Goal: Task Accomplishment & Management: Complete application form

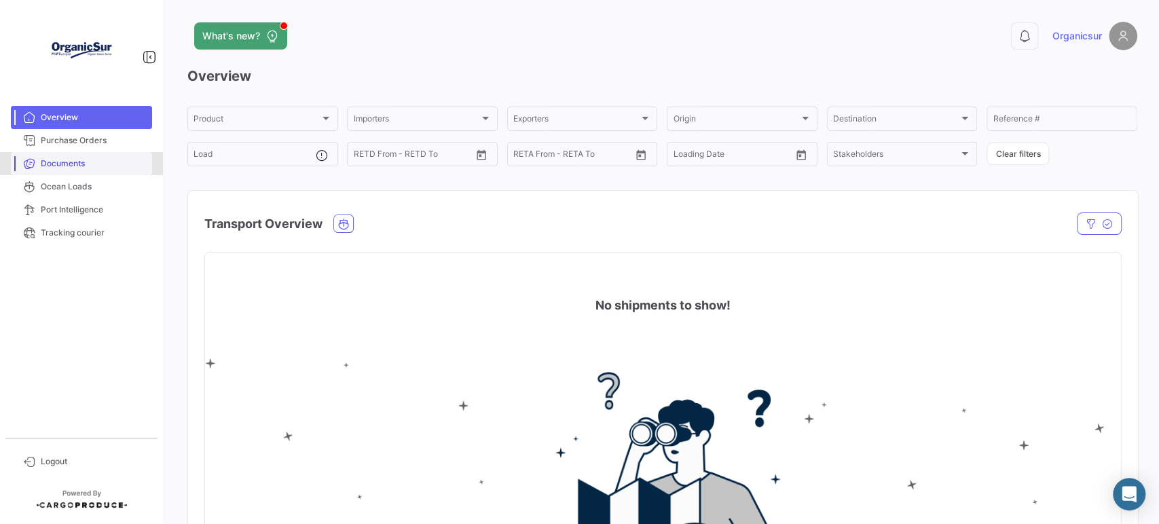
click at [75, 159] on span "Documents" at bounding box center [94, 163] width 106 height 12
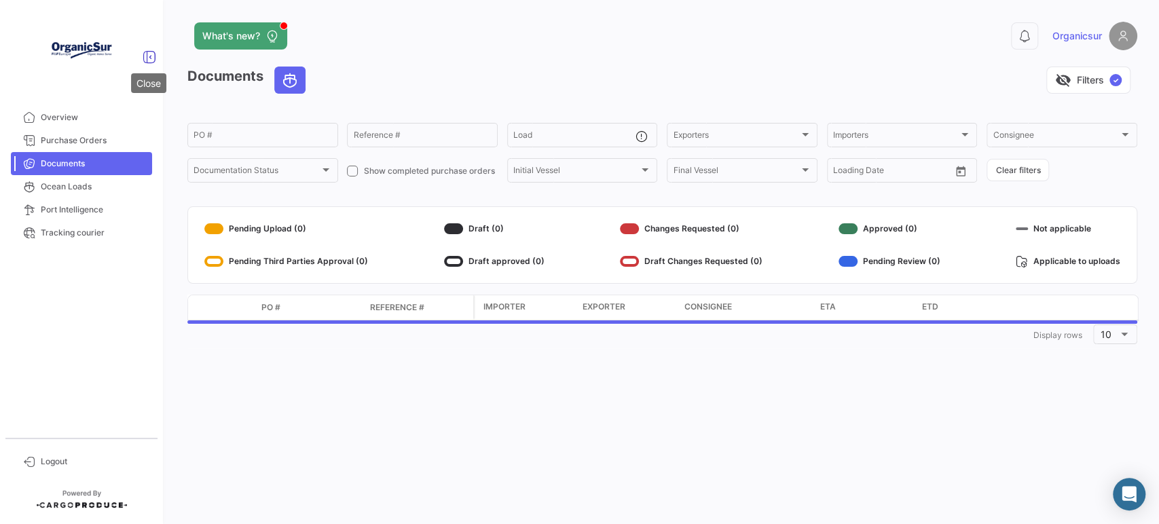
click at [147, 53] on icon at bounding box center [150, 57] width 14 height 14
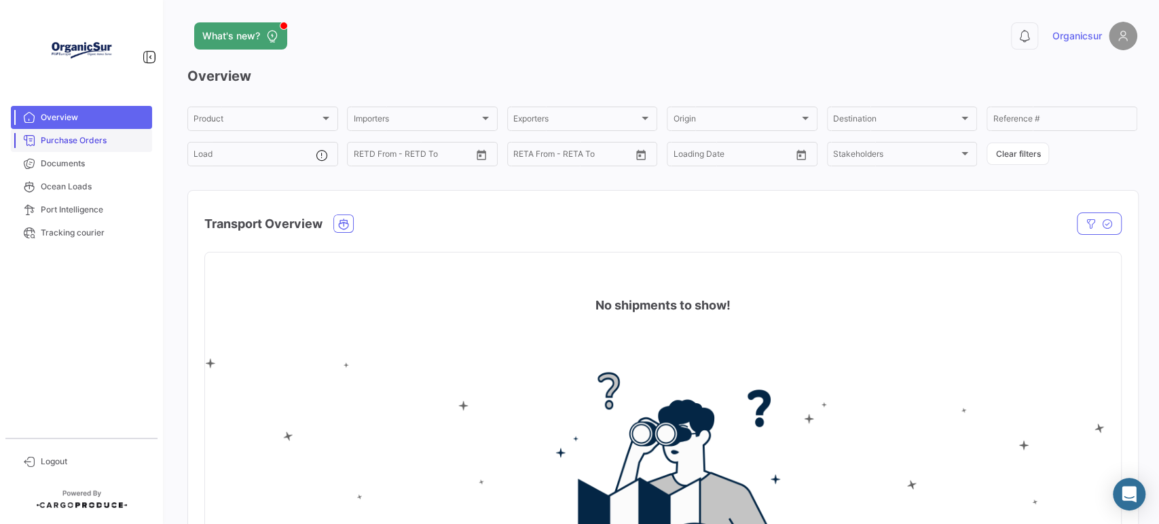
click at [102, 139] on span "Purchase Orders" at bounding box center [94, 140] width 106 height 12
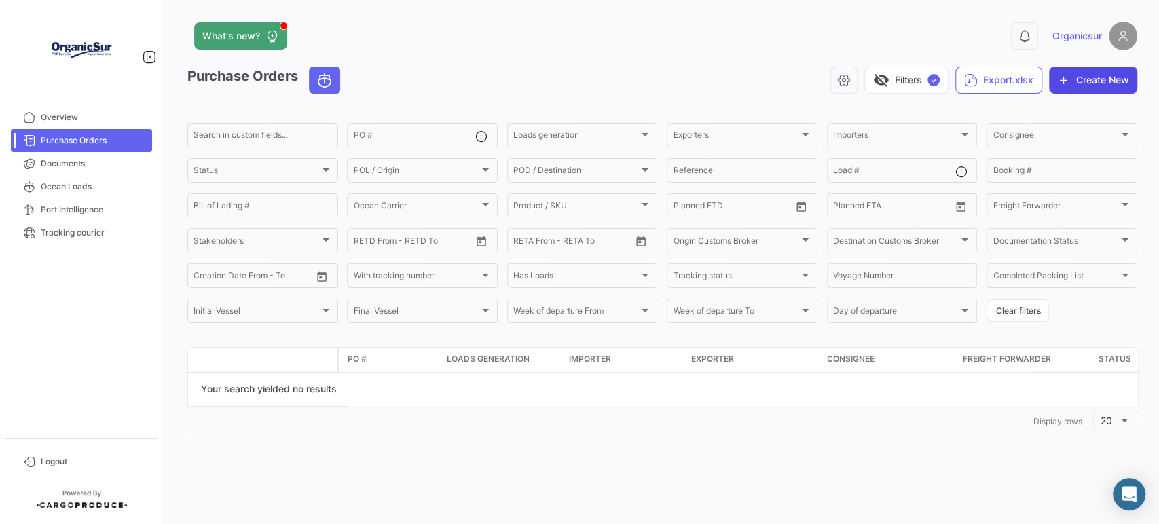
click at [1081, 84] on button "Create New" at bounding box center [1093, 80] width 88 height 27
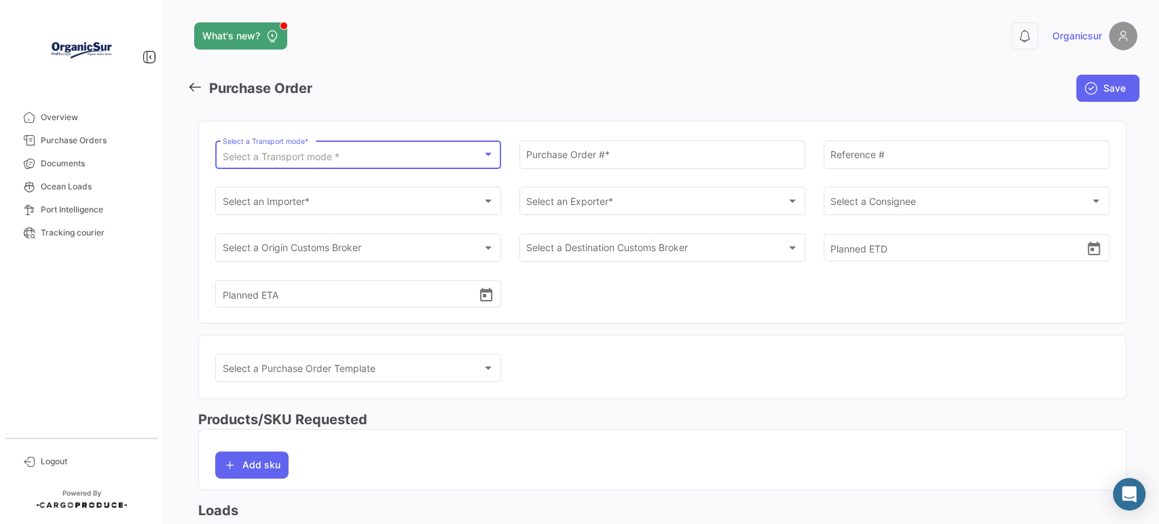
click at [328, 153] on span "Select a Transport mode *" at bounding box center [281, 157] width 117 height 12
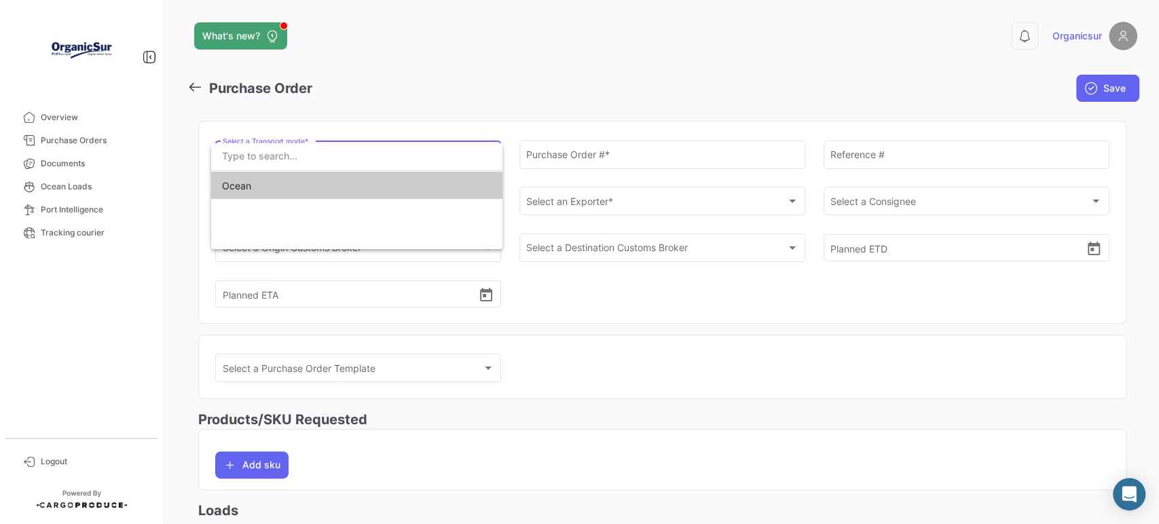
click at [318, 185] on span "Ocean" at bounding box center [317, 186] width 190 height 29
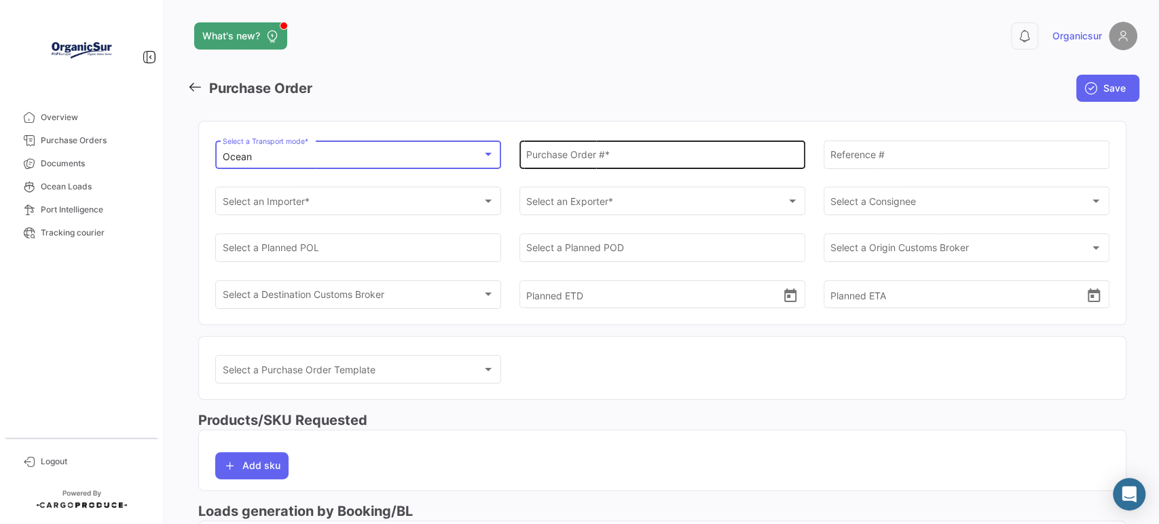
click at [536, 162] on input "Purchase Order # *" at bounding box center [661, 157] width 271 height 12
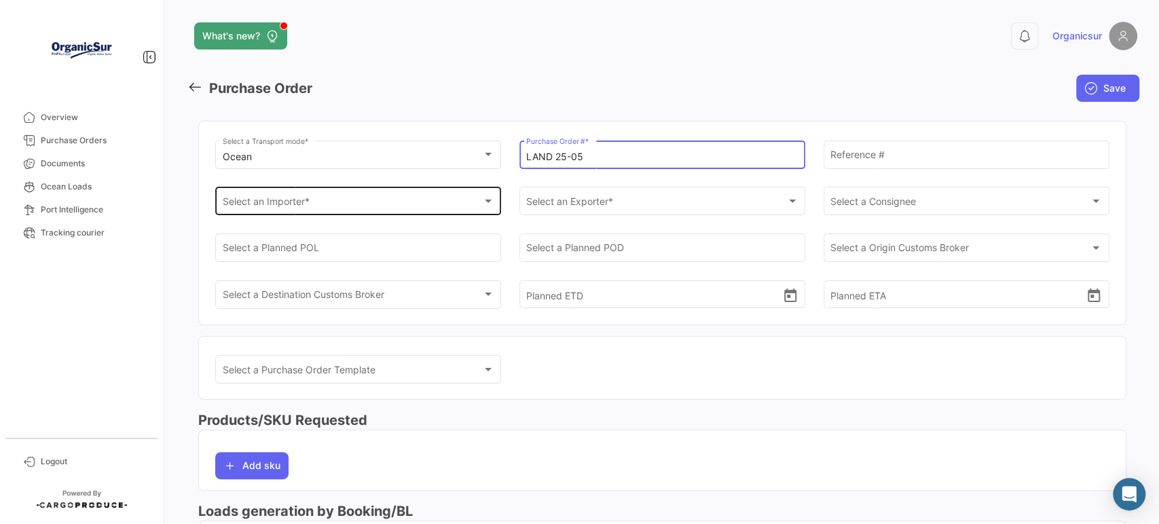
type input "LAND 25-05"
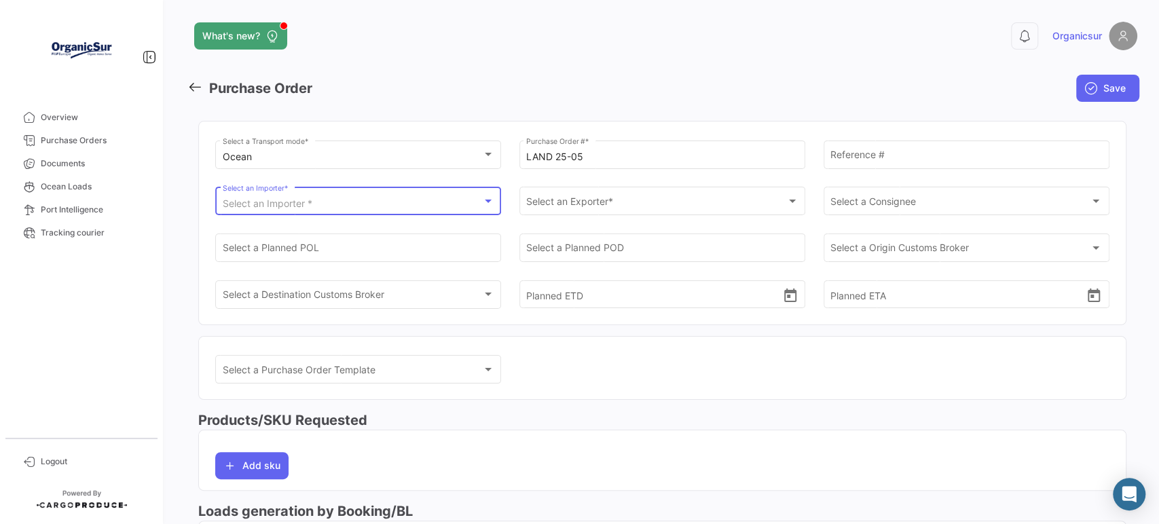
click at [414, 200] on div "Select an Importer *" at bounding box center [352, 204] width 259 height 12
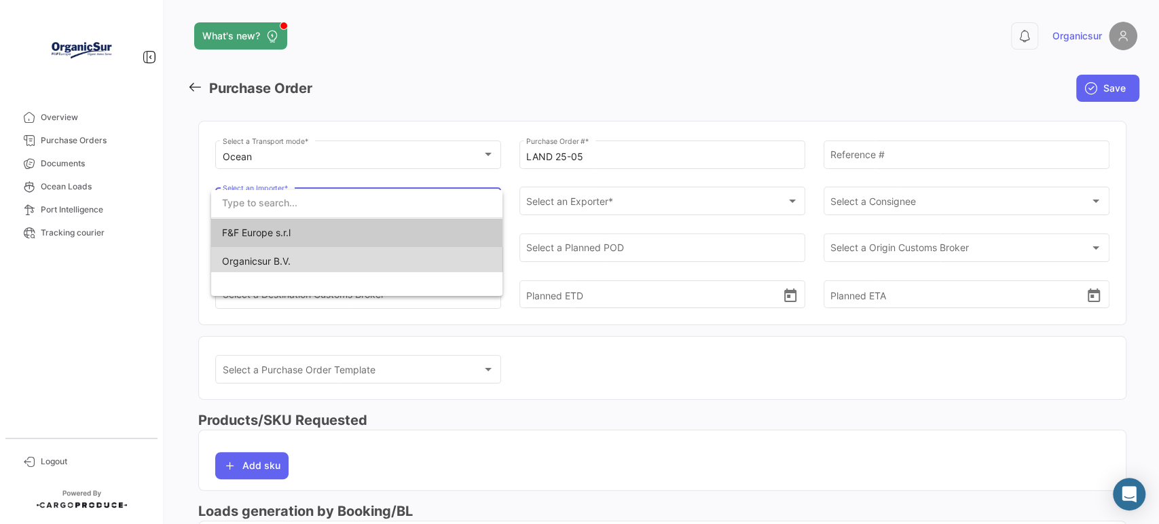
click at [362, 252] on span "Organicsur B.V." at bounding box center [356, 261] width 269 height 29
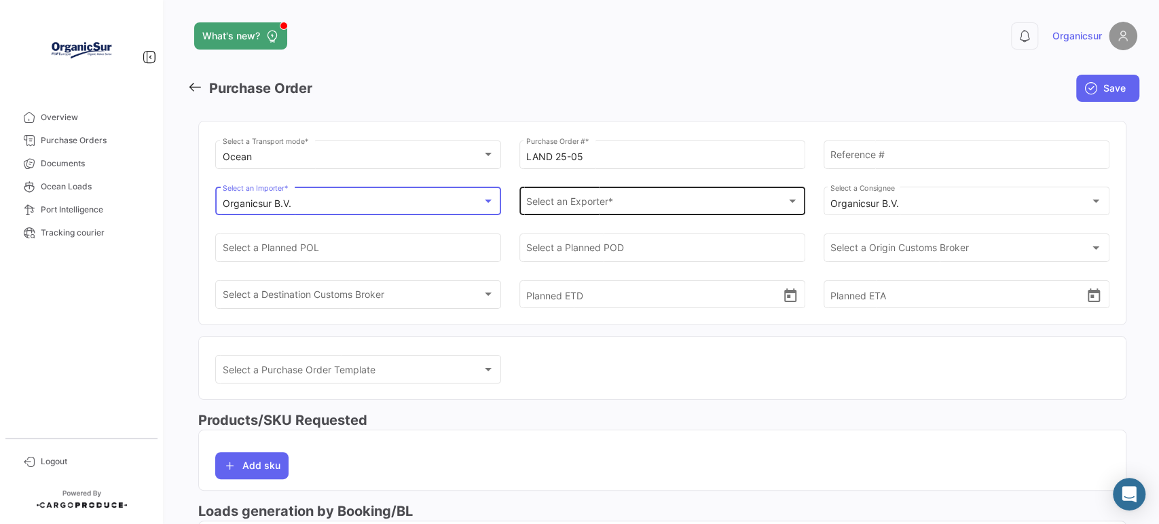
click at [619, 198] on div "Select an Exporter * Select an Exporter *" at bounding box center [661, 200] width 271 height 31
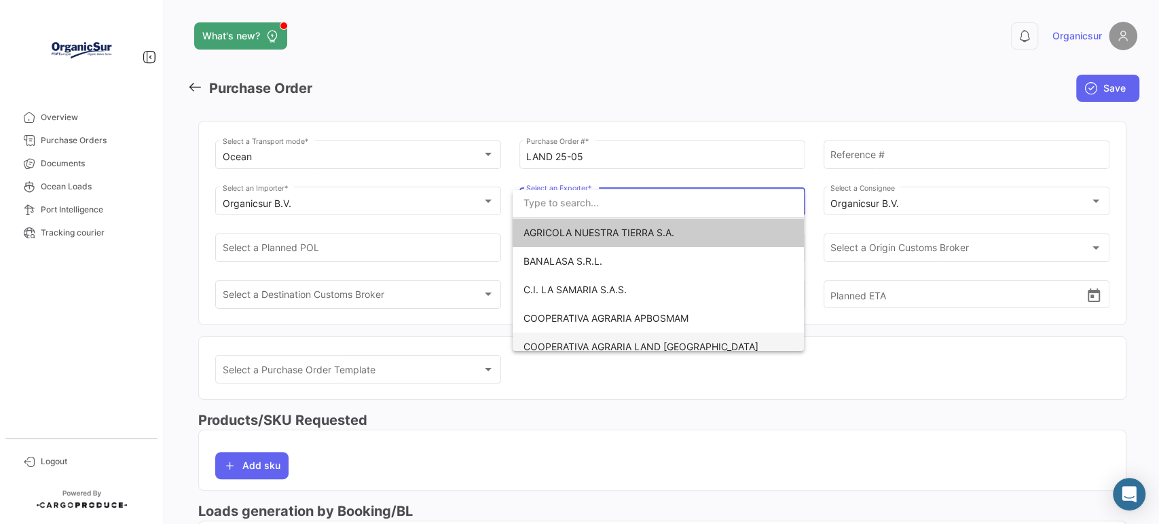
click at [645, 339] on span "COOPERATIVA AGRARIA LAND [GEOGRAPHIC_DATA]" at bounding box center [657, 347] width 269 height 29
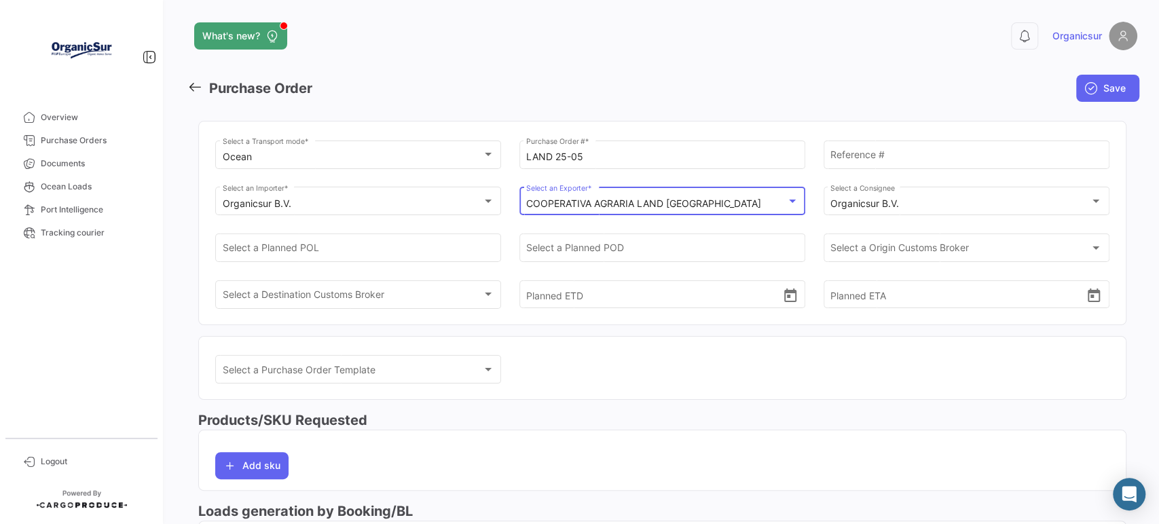
scroll to position [106, 0]
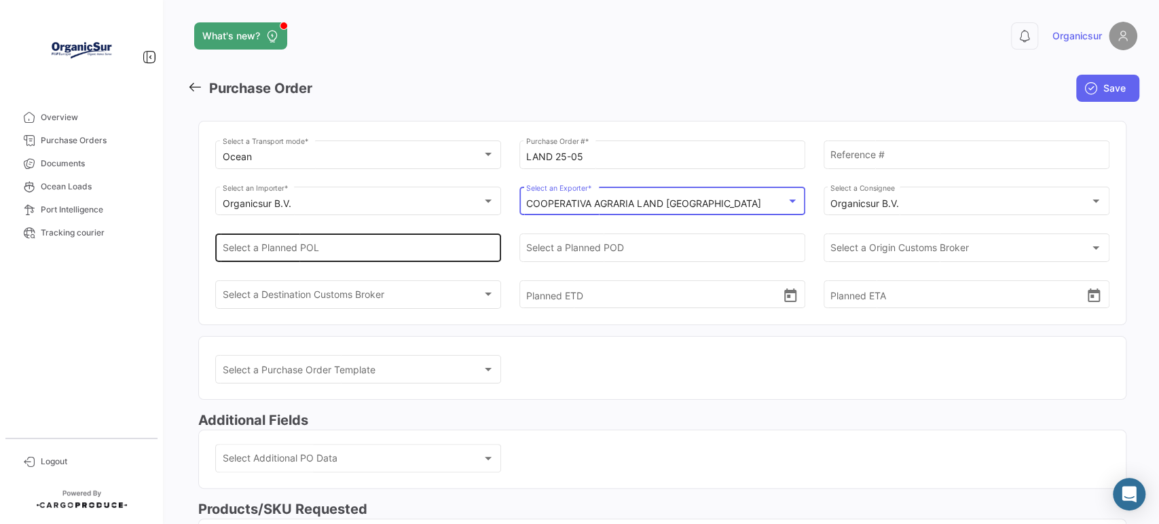
click at [331, 244] on div "Select a Planned POL" at bounding box center [358, 246] width 271 height 31
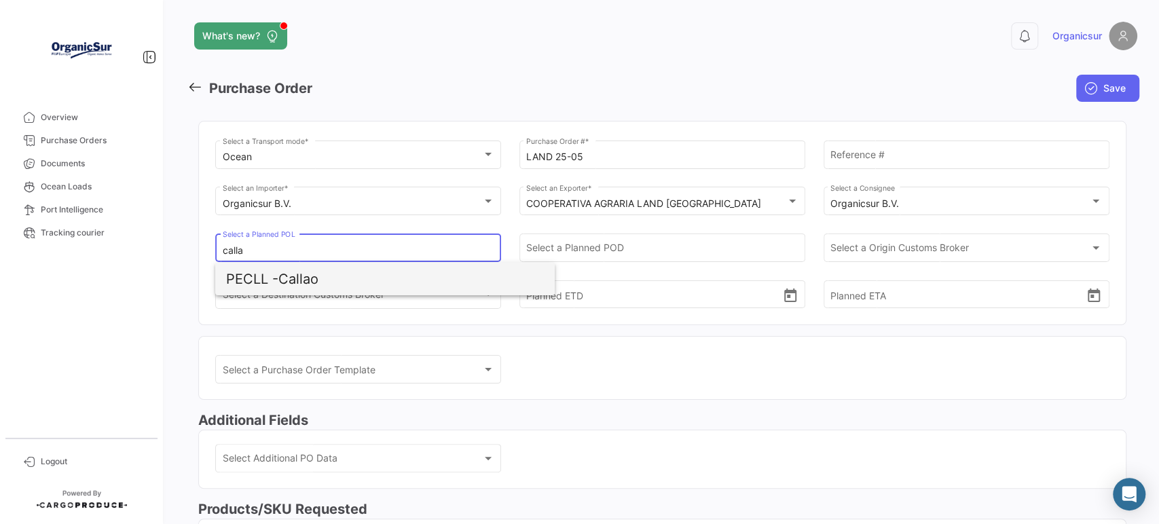
click at [271, 284] on span "PECLL -" at bounding box center [252, 279] width 52 height 16
type input "Callao"
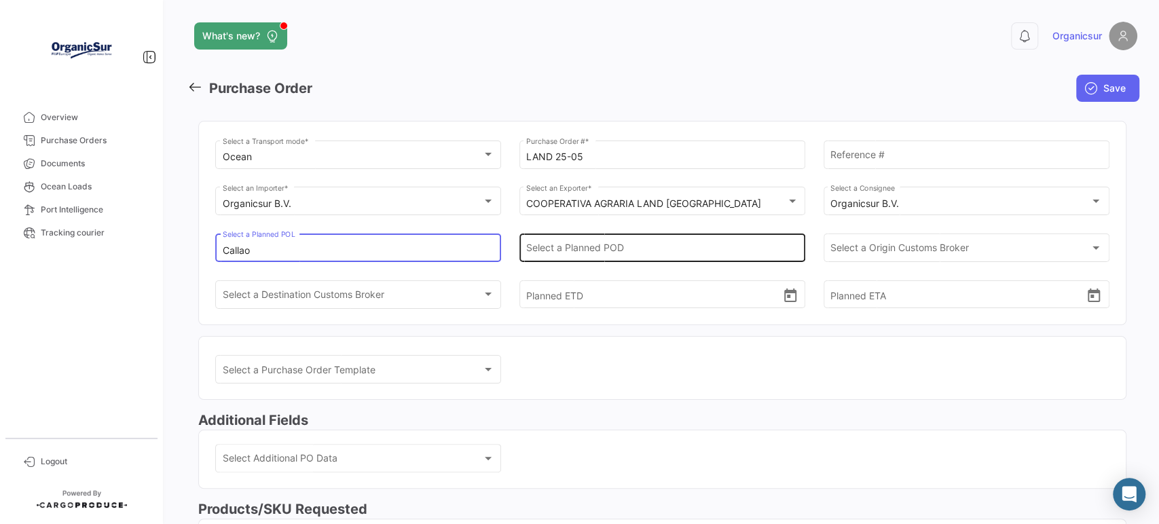
click at [583, 249] on input "Select a Planned POD" at bounding box center [661, 251] width 271 height 12
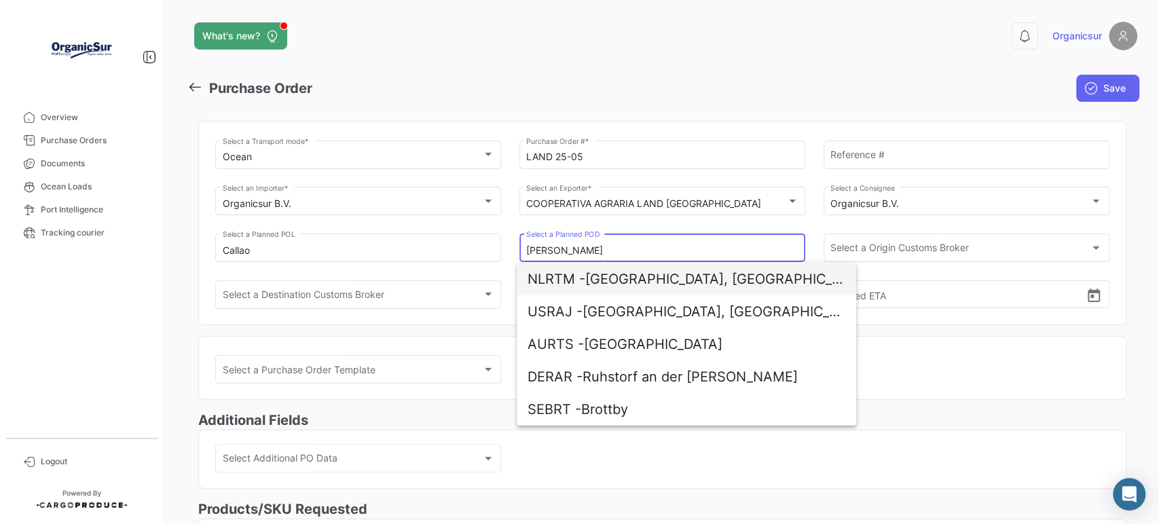
click at [588, 282] on span "NLRTM - [GEOGRAPHIC_DATA], [GEOGRAPHIC_DATA]" at bounding box center [686, 279] width 318 height 33
type input "[GEOGRAPHIC_DATA], [GEOGRAPHIC_DATA]"
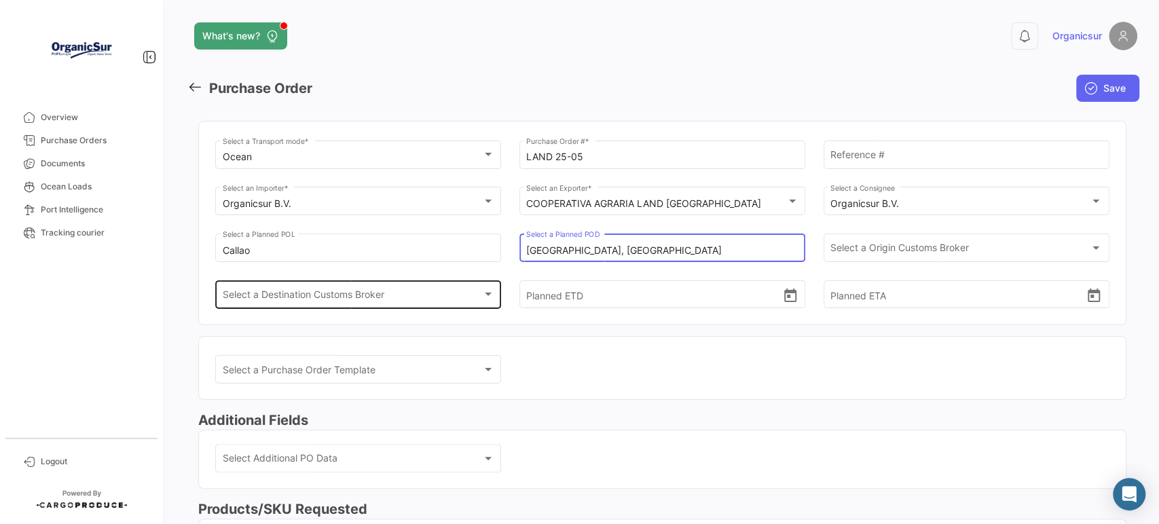
click at [421, 305] on div "Select a Destination Customs Broker Select a Destination Customs Broker" at bounding box center [358, 293] width 271 height 31
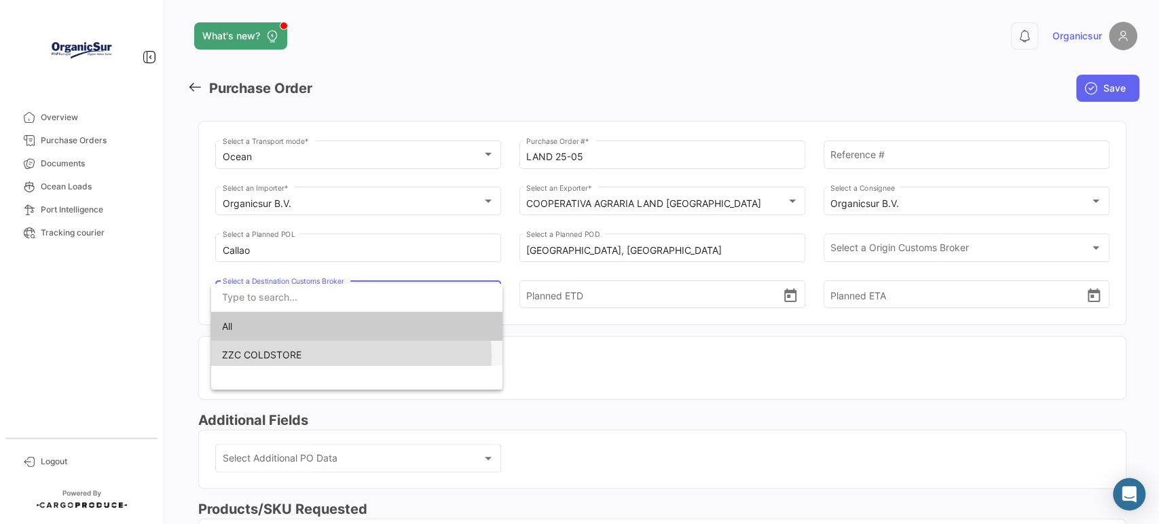
click at [326, 356] on span "ZZC COLDSTORE" at bounding box center [356, 355] width 269 height 29
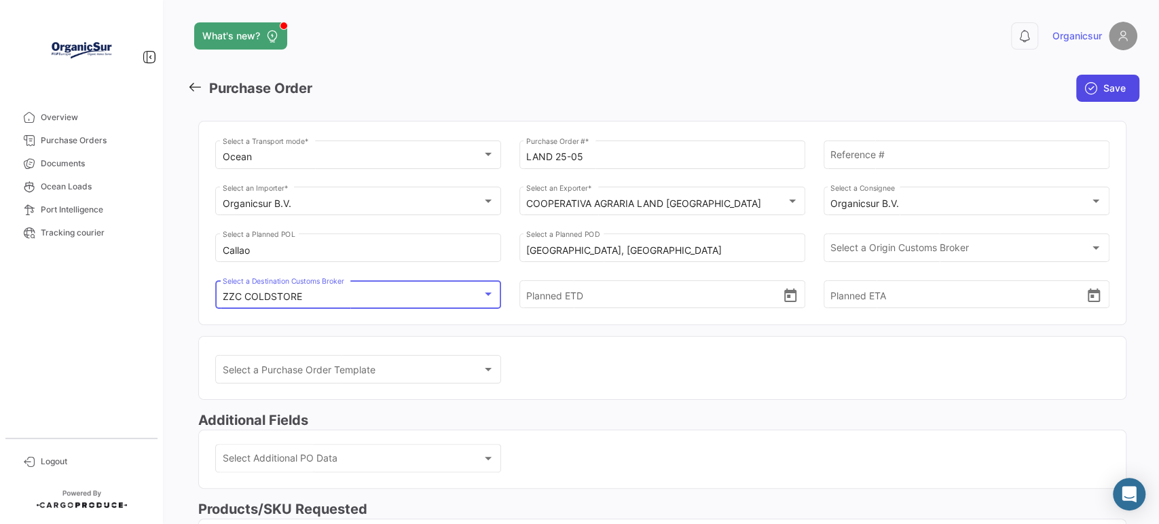
click at [1107, 90] on span "Save" at bounding box center [1114, 88] width 22 height 14
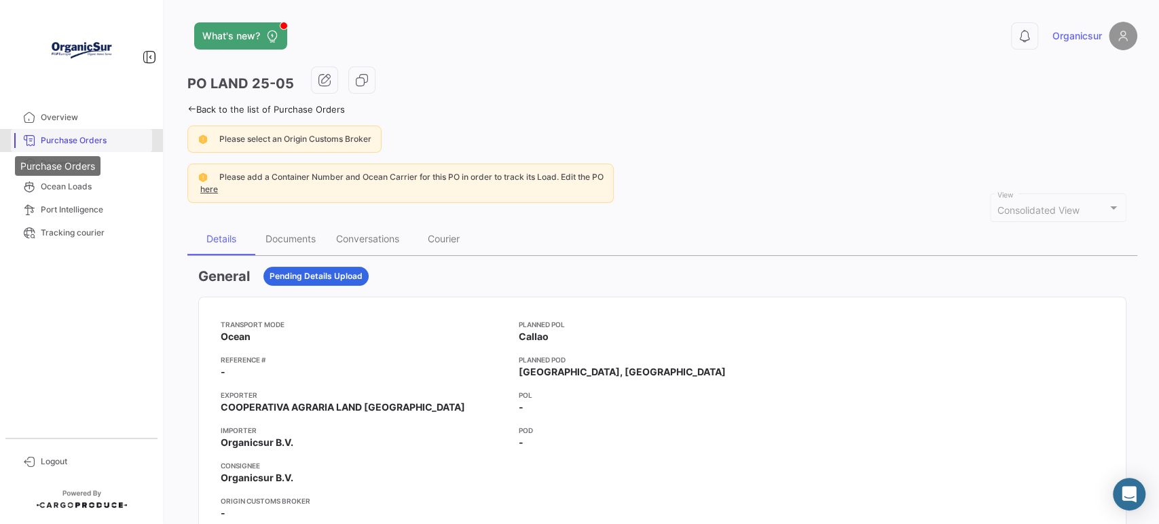
click at [35, 144] on icon at bounding box center [29, 140] width 12 height 12
